Goal: Navigation & Orientation: Find specific page/section

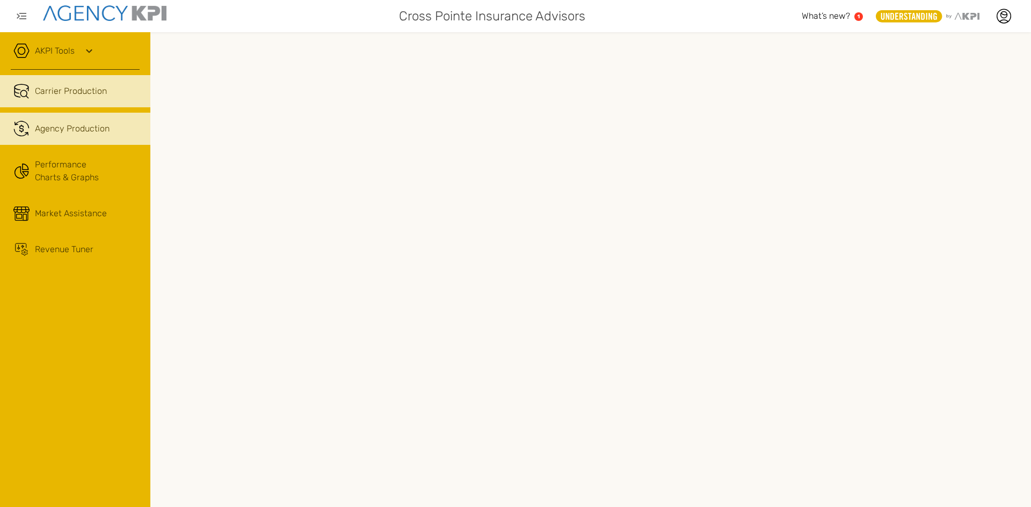
click at [78, 128] on span "Agency Production" at bounding box center [72, 128] width 75 height 13
